Goal: Transaction & Acquisition: Register for event/course

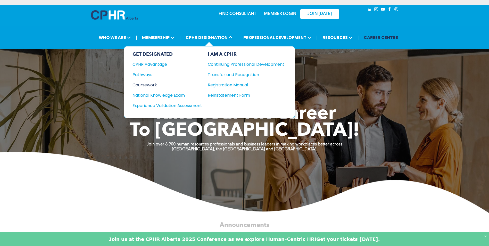
click at [150, 83] on div "Coursework" at bounding box center [163, 85] width 63 height 6
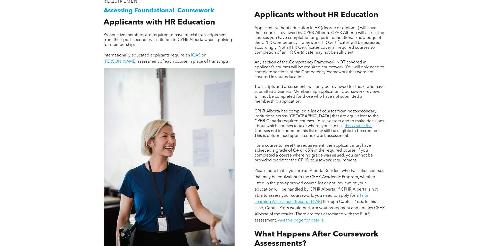
scroll to position [387, 0]
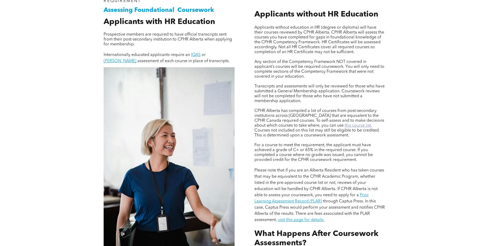
click at [345, 123] on link "this course list." at bounding box center [358, 125] width 27 height 4
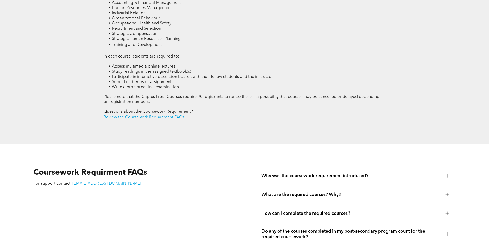
scroll to position [825, 0]
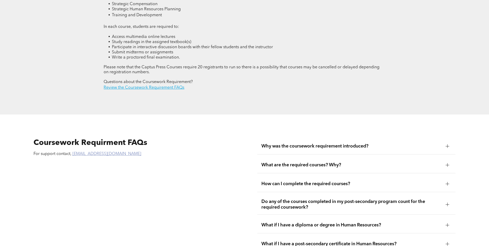
click at [91, 152] on link "registrar@cphrab.ca" at bounding box center [106, 154] width 69 height 4
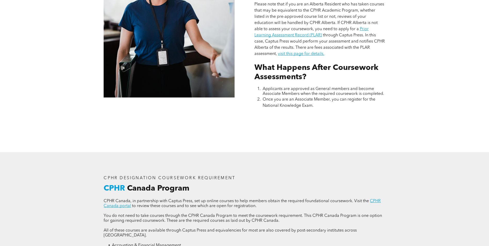
scroll to position [490, 0]
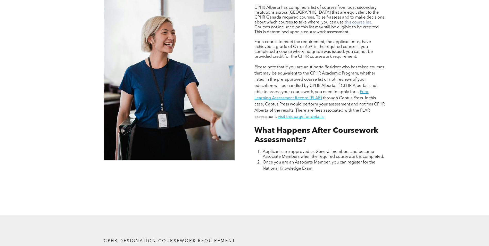
click at [345, 20] on link "this course list." at bounding box center [358, 22] width 27 height 4
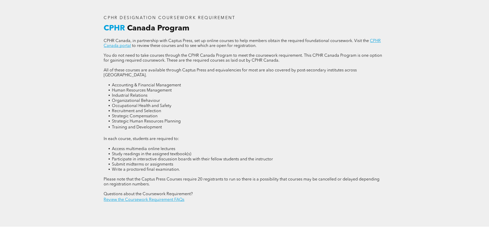
scroll to position [722, 0]
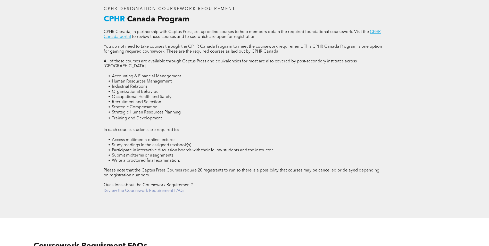
click at [163, 189] on link "Review the Coursework Requirement FAQs" at bounding box center [144, 191] width 81 height 4
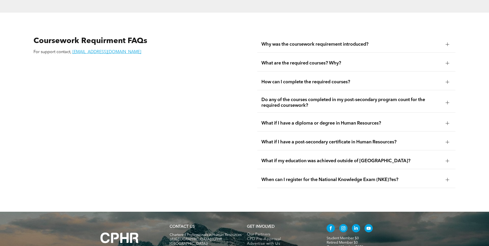
scroll to position [929, 0]
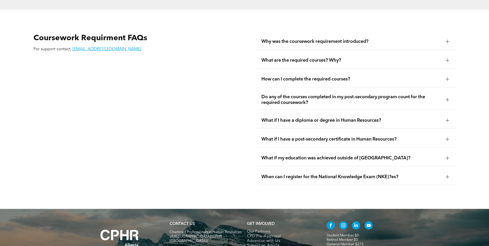
click at [298, 94] on span "Do any of the courses completed in my post-secondary program count for the requ…" at bounding box center [351, 99] width 180 height 11
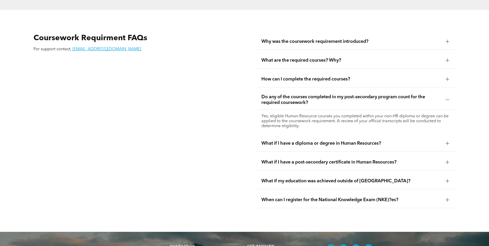
click at [296, 76] on span "How can I complete the required courses?" at bounding box center [351, 79] width 180 height 6
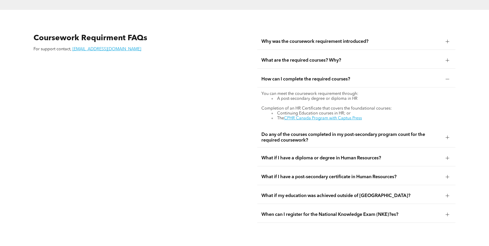
click at [321, 57] on span "What are the required courses? Why?" at bounding box center [351, 60] width 180 height 6
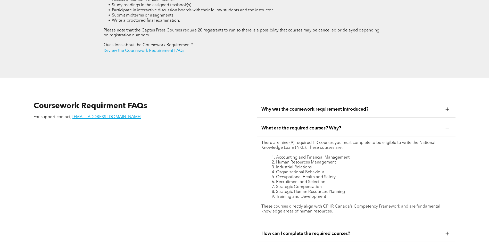
scroll to position [852, 0]
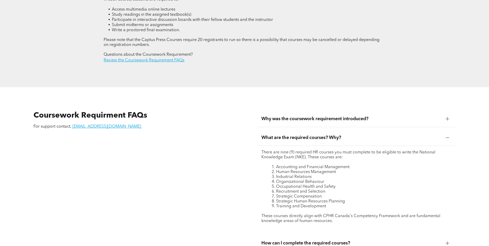
click at [297, 116] on span "Why was the coursework requirement introduced?" at bounding box center [351, 119] width 180 height 6
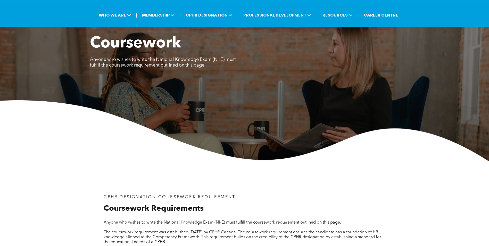
scroll to position [0, 0]
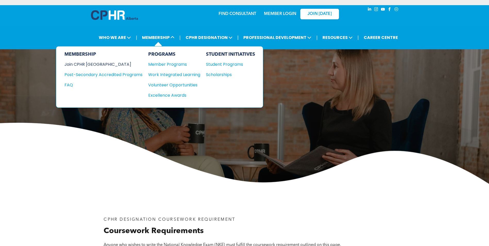
click at [90, 64] on div "Join CPHR [GEOGRAPHIC_DATA]" at bounding box center [99, 64] width 70 height 6
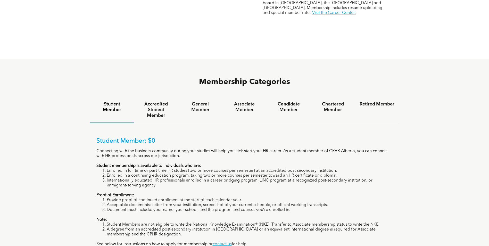
scroll to position [335, 0]
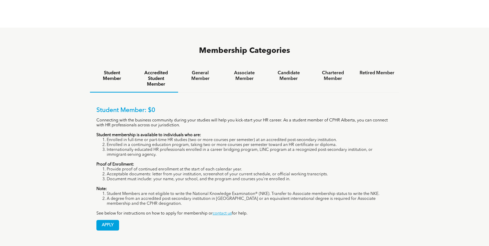
click at [160, 70] on h4 "Accredited Student Member" at bounding box center [156, 78] width 35 height 17
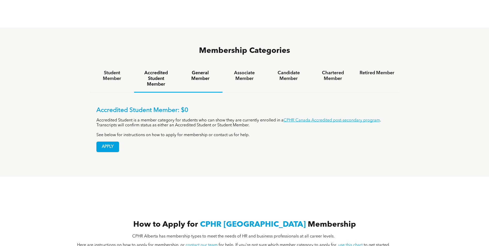
click at [196, 70] on h4 "General Member" at bounding box center [200, 75] width 35 height 11
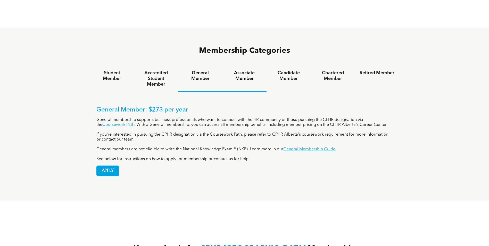
click at [246, 70] on h4 "Associate Member" at bounding box center [244, 75] width 35 height 11
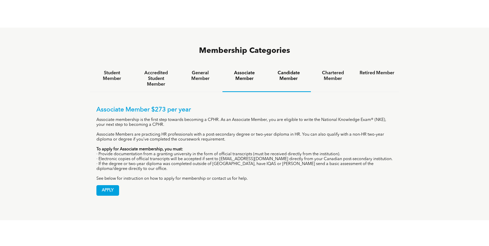
click at [294, 70] on h4 "Candidate Member" at bounding box center [288, 75] width 35 height 11
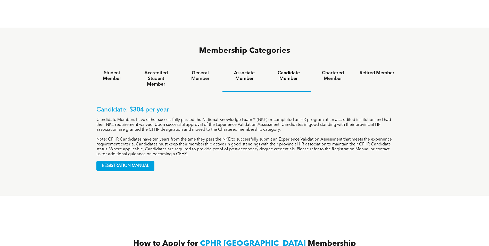
click at [237, 70] on h4 "Associate Member" at bounding box center [244, 75] width 35 height 11
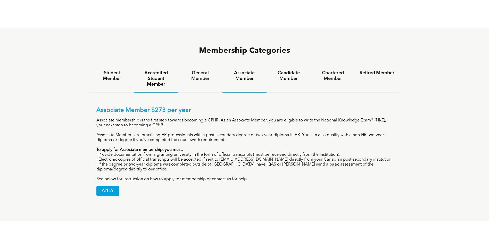
click at [162, 70] on h4 "Accredited Student Member" at bounding box center [156, 78] width 35 height 17
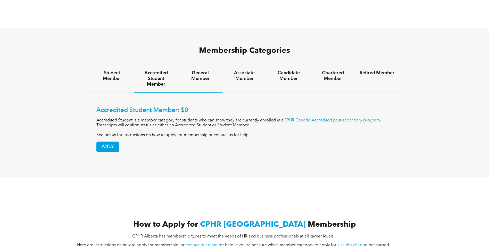
click at [199, 65] on div "General Member" at bounding box center [200, 78] width 44 height 27
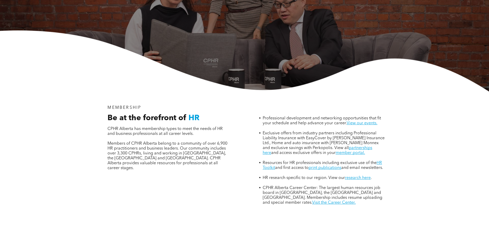
scroll to position [26, 0]
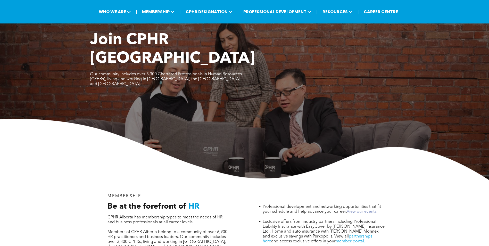
click at [362, 210] on link "View our events." at bounding box center [362, 212] width 31 height 4
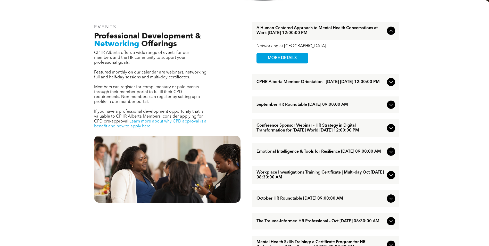
scroll to position [180, 0]
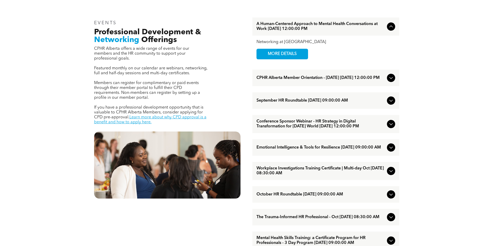
click at [388, 103] on icon at bounding box center [391, 100] width 6 height 6
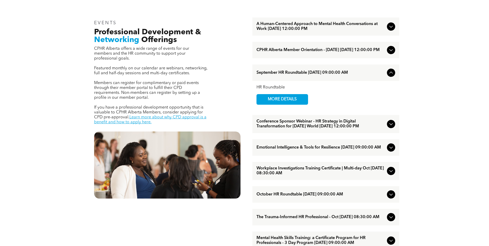
click at [393, 127] on icon at bounding box center [391, 124] width 6 height 6
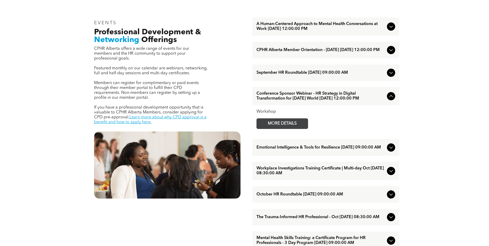
click at [298, 129] on span "MORE DETAILS" at bounding box center [282, 124] width 41 height 10
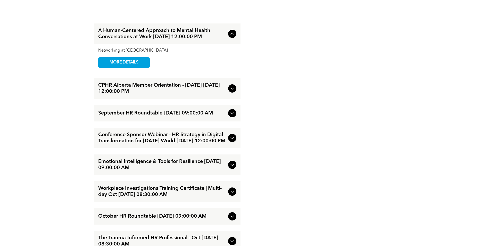
scroll to position [670, 0]
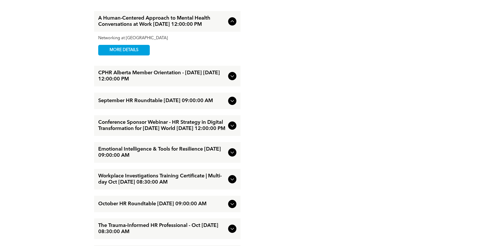
click at [233, 177] on icon at bounding box center [232, 179] width 6 height 6
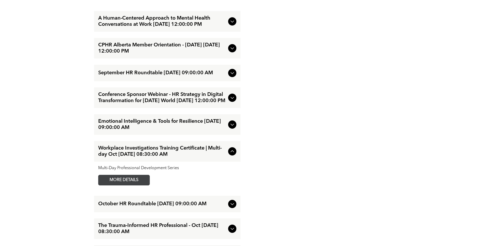
click at [129, 180] on span "MORE DETAILS" at bounding box center [124, 180] width 41 height 10
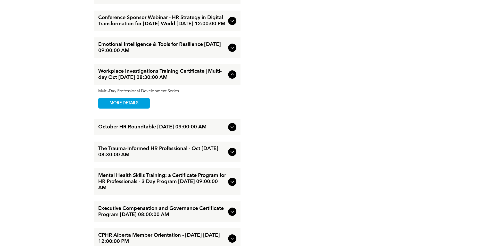
scroll to position [747, 0]
click at [229, 188] on div "Mental Health Skills Training: a Certificate Program for HR Professionals - 3 D…" at bounding box center [167, 181] width 146 height 27
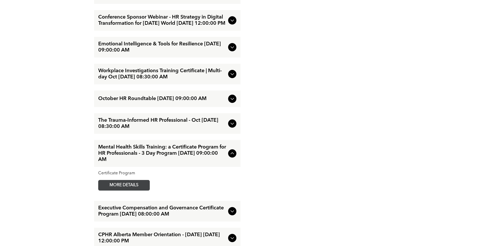
click at [114, 189] on span "MORE DETAILS" at bounding box center [124, 185] width 41 height 10
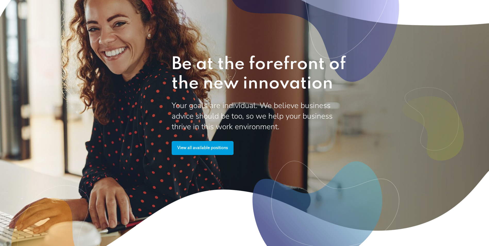
scroll to position [1263, 0]
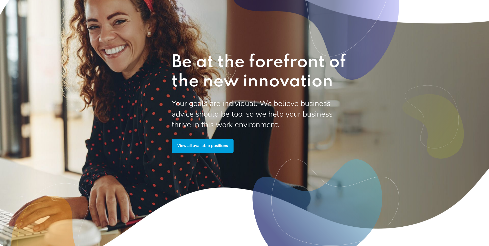
click at [203, 151] on span "View all available positions" at bounding box center [203, 146] width 54 height 10
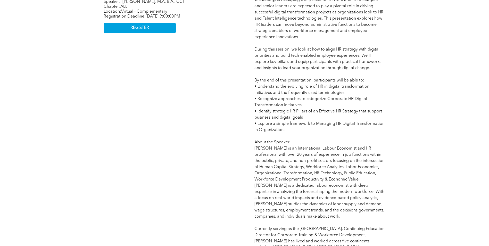
scroll to position [283, 0]
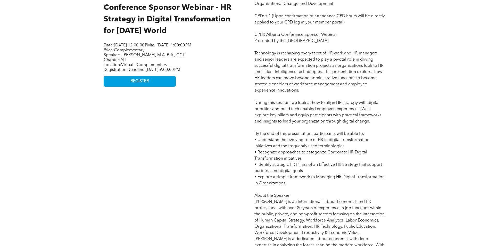
click at [300, 153] on span "Competency: HR Technology and Analytics | Innovation | Organizational Change an…" at bounding box center [319, 165] width 130 height 338
drag, startPoint x: 127, startPoint y: 60, endPoint x: 178, endPoint y: 60, distance: 51.8
click at [178, 57] on span "MacDonald Oguike, M.A. B.A., CCT" at bounding box center [153, 55] width 62 height 4
drag, startPoint x: 178, startPoint y: 60, endPoint x: 204, endPoint y: 74, distance: 29.1
click at [180, 72] on span "Monday, September 15, 2025, 9:00:00 PM" at bounding box center [163, 70] width 35 height 4
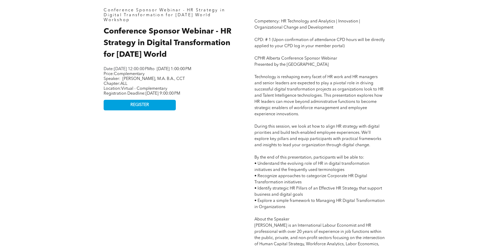
scroll to position [258, 0]
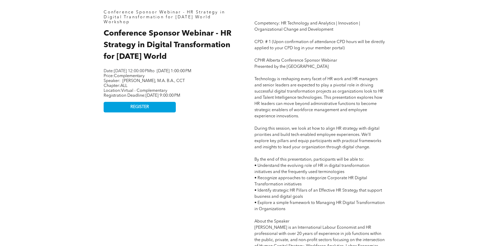
drag, startPoint x: 171, startPoint y: 57, endPoint x: 183, endPoint y: 32, distance: 28.0
click at [183, 32] on h2 "Conference Sponsor Webinar - HR Strategy in Digital Transformation for Today’s …" at bounding box center [169, 45] width 131 height 35
copy span "Webinar - HR Strategy in Digital Transformation for Today’s World"
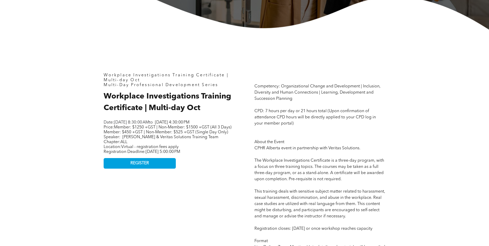
scroll to position [206, 0]
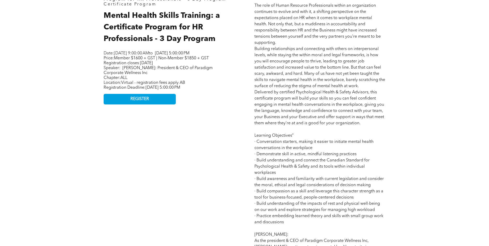
scroll to position [309, 0]
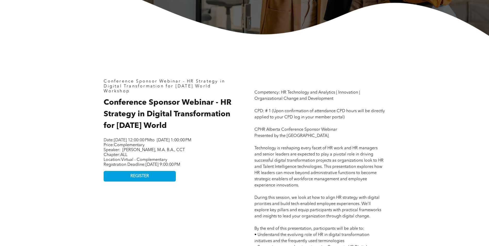
scroll to position [206, 0]
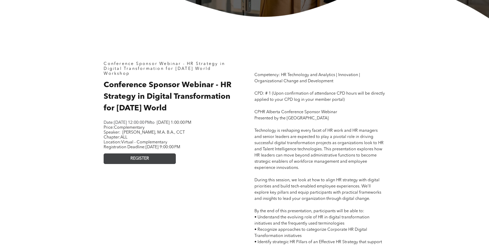
click at [138, 161] on span "REGISTER" at bounding box center [139, 158] width 19 height 5
